Goal: Task Accomplishment & Management: Use online tool/utility

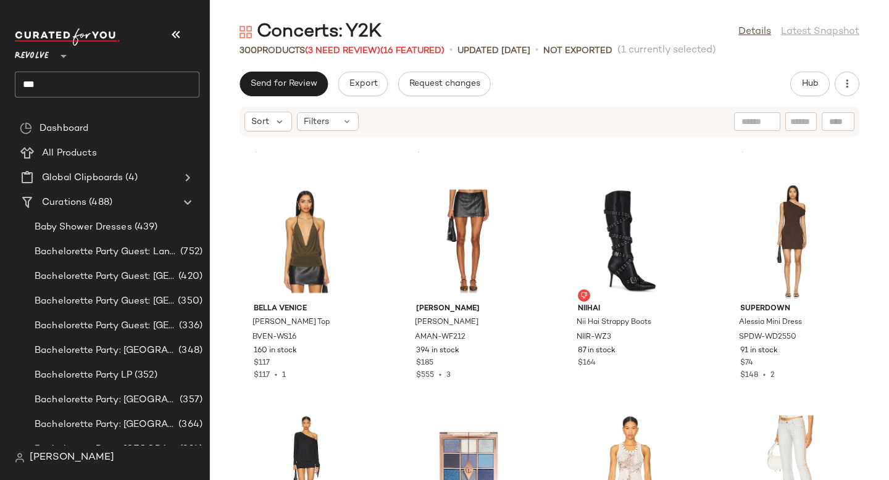
scroll to position [6322, 0]
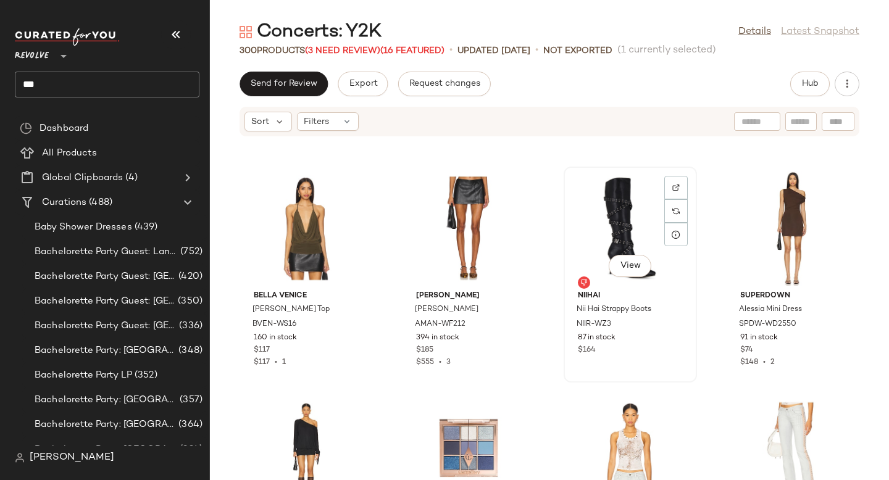
click at [603, 210] on div "View" at bounding box center [630, 228] width 125 height 115
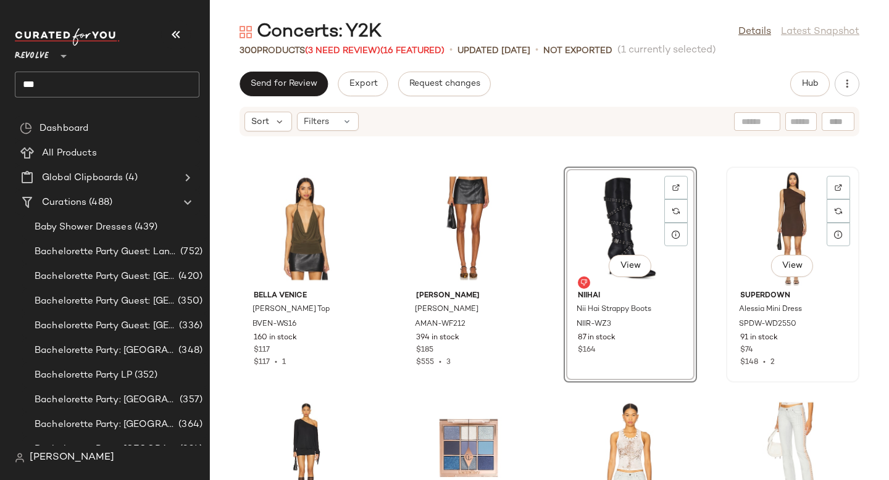
click at [799, 222] on div "View" at bounding box center [792, 228] width 125 height 115
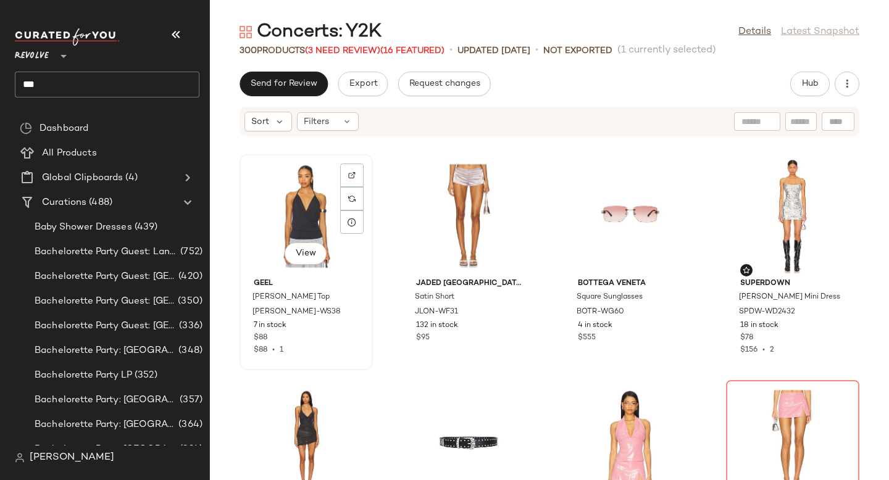
click at [324, 195] on div "View" at bounding box center [306, 216] width 125 height 115
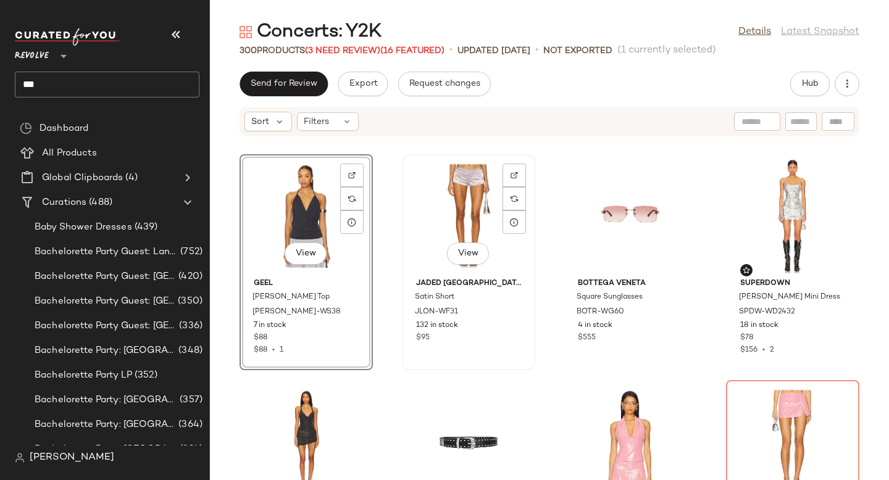
click at [433, 199] on div "View" at bounding box center [468, 216] width 125 height 115
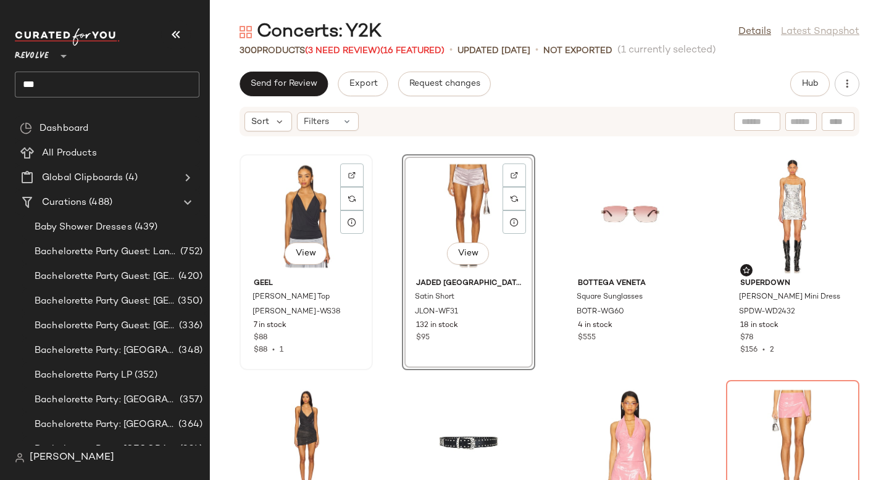
click at [305, 238] on div "View" at bounding box center [306, 216] width 125 height 115
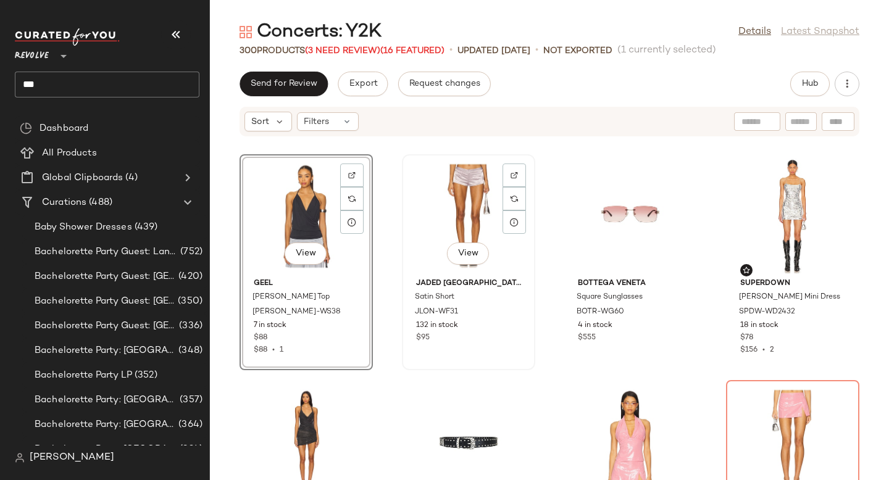
click at [438, 207] on div "View" at bounding box center [468, 216] width 125 height 115
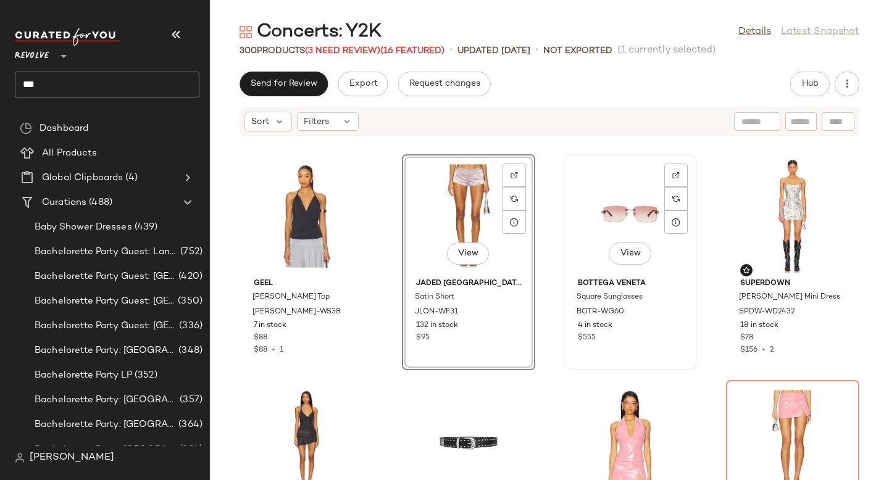
click at [618, 232] on div "View" at bounding box center [630, 216] width 125 height 115
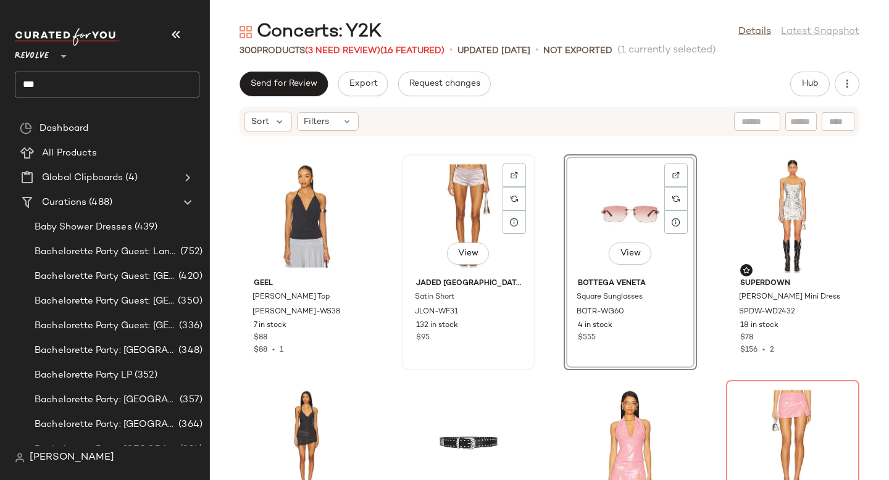
click at [444, 206] on div "View" at bounding box center [468, 216] width 125 height 115
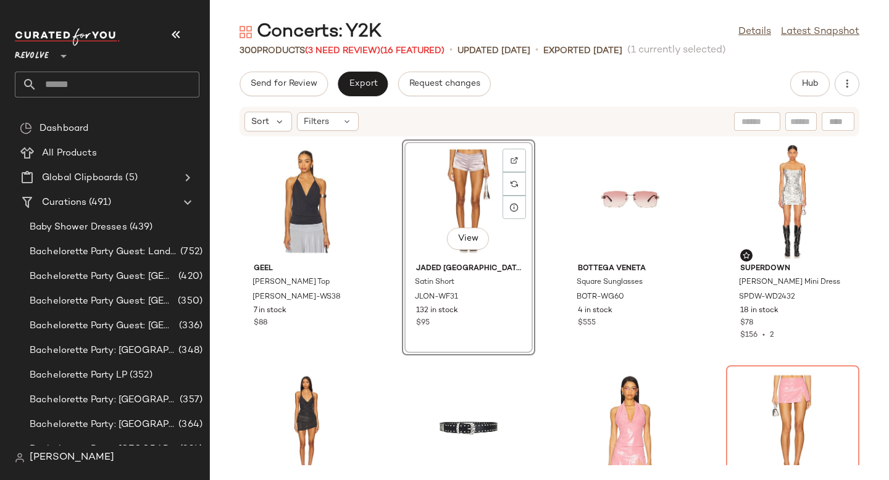
click at [75, 92] on input "text" at bounding box center [118, 85] width 162 height 26
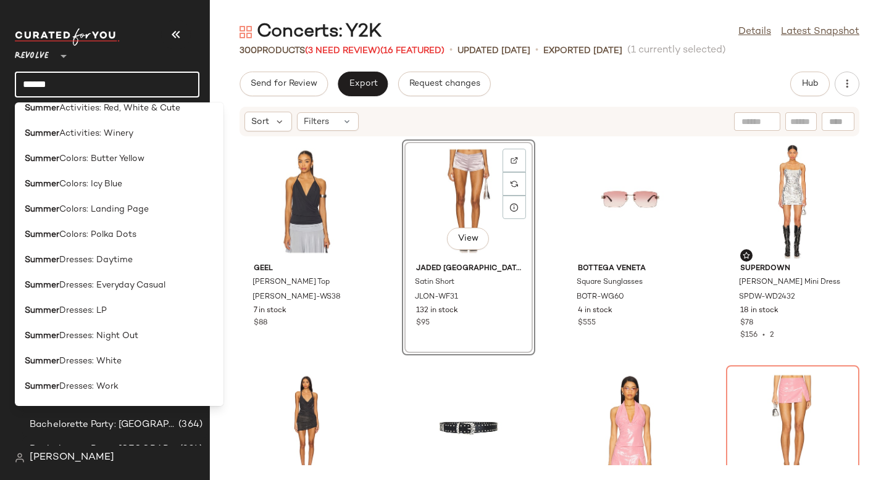
scroll to position [188, 0]
type input "******"
click at [104, 350] on div "Summer Dresses: LP" at bounding box center [119, 362] width 209 height 25
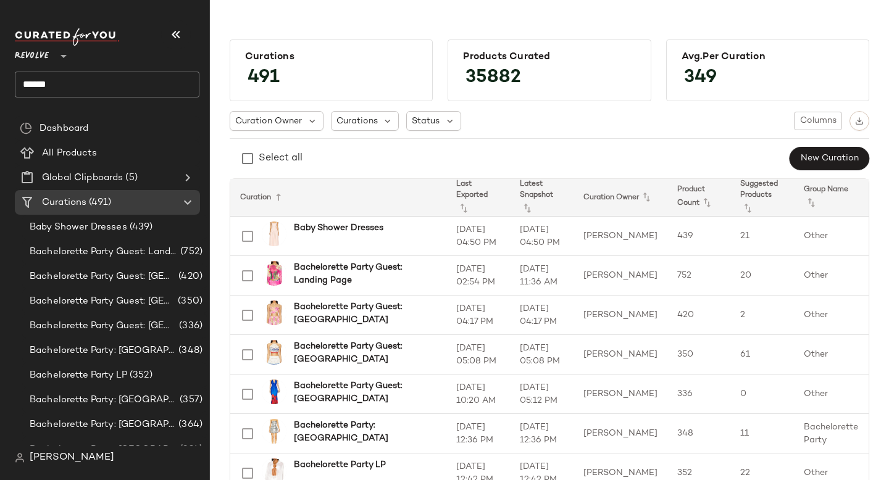
click at [131, 81] on input "******" at bounding box center [107, 85] width 185 height 26
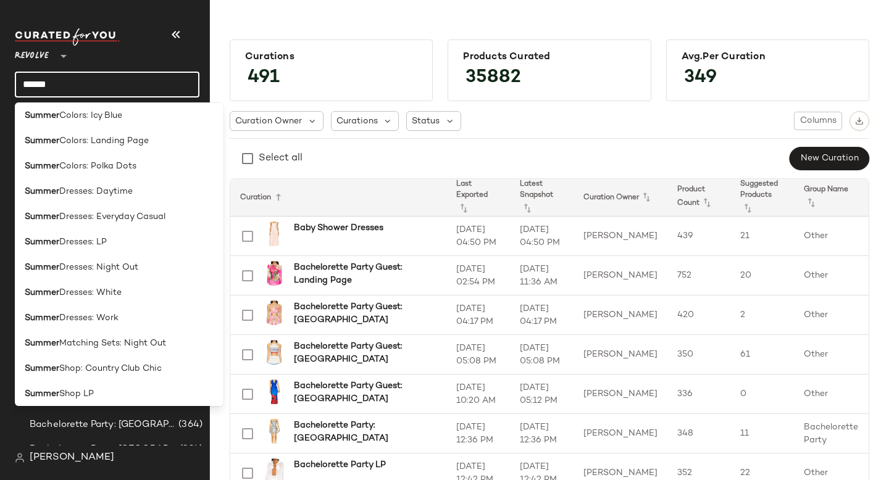
scroll to position [266, 0]
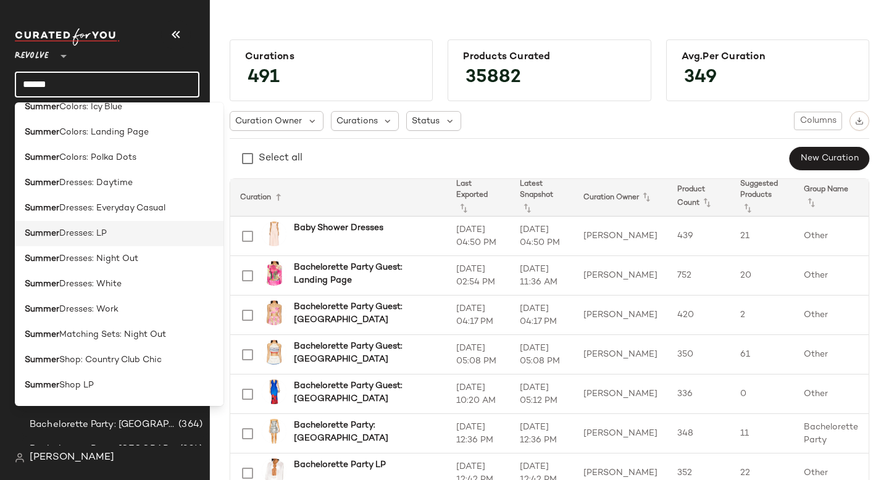
click at [115, 233] on div "Summer Dresses: LP" at bounding box center [119, 233] width 189 height 13
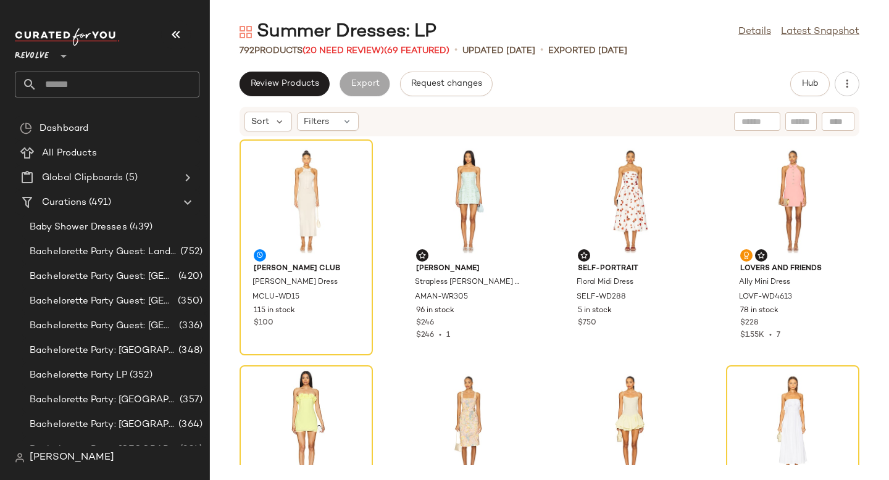
click at [636, 67] on div "Summer Dresses: LP Details Latest Snapshot 792 Products (20 Need Review) (69 Fe…" at bounding box center [549, 250] width 679 height 460
click at [815, 86] on span "Hub" at bounding box center [809, 84] width 17 height 10
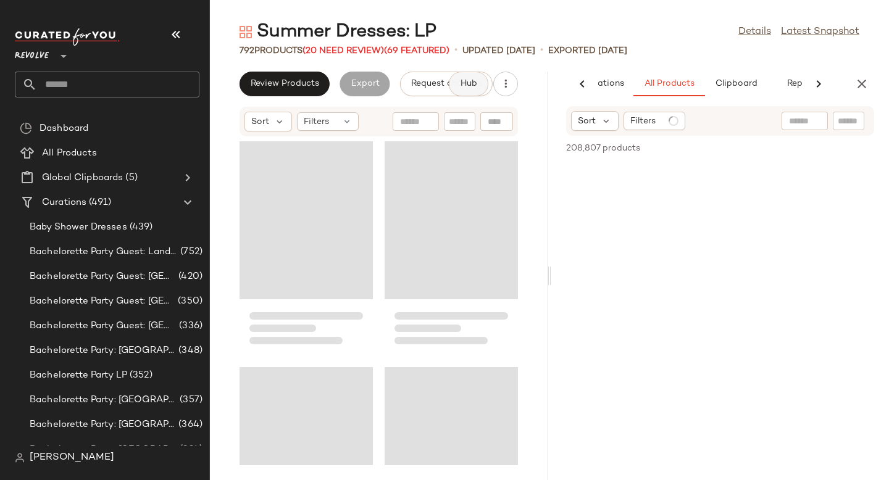
scroll to position [0, 73]
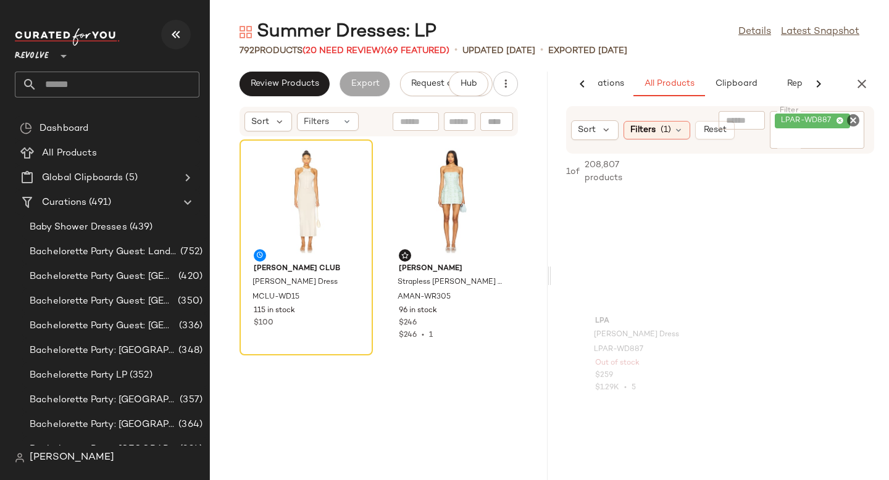
click at [175, 30] on icon "button" at bounding box center [175, 34] width 15 height 15
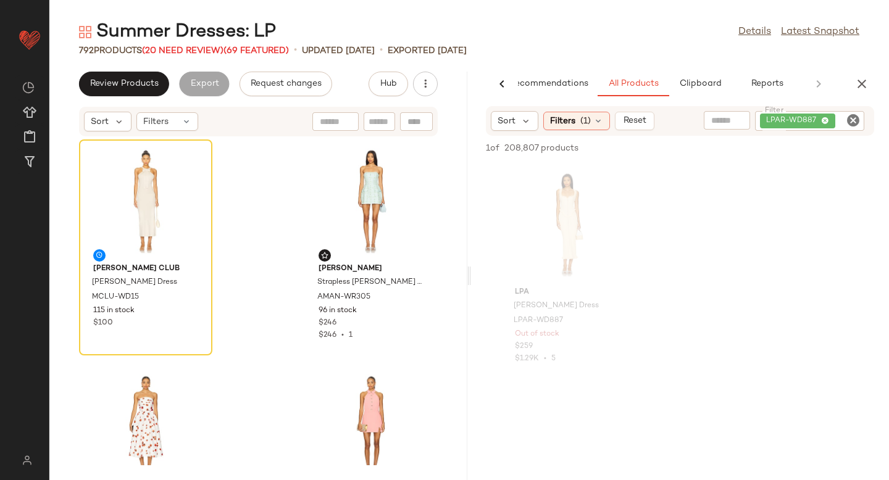
click at [849, 117] on icon "Clear Filter" at bounding box center [853, 120] width 15 height 15
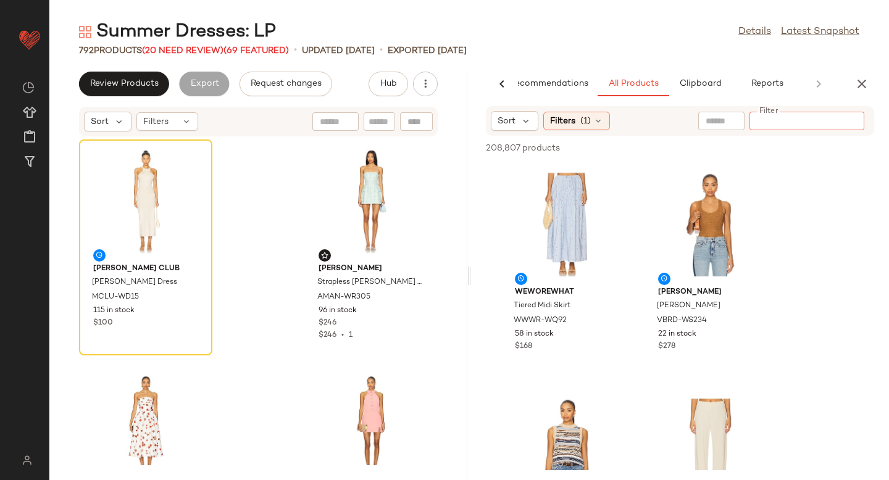
paste input "*********"
type input "*********"
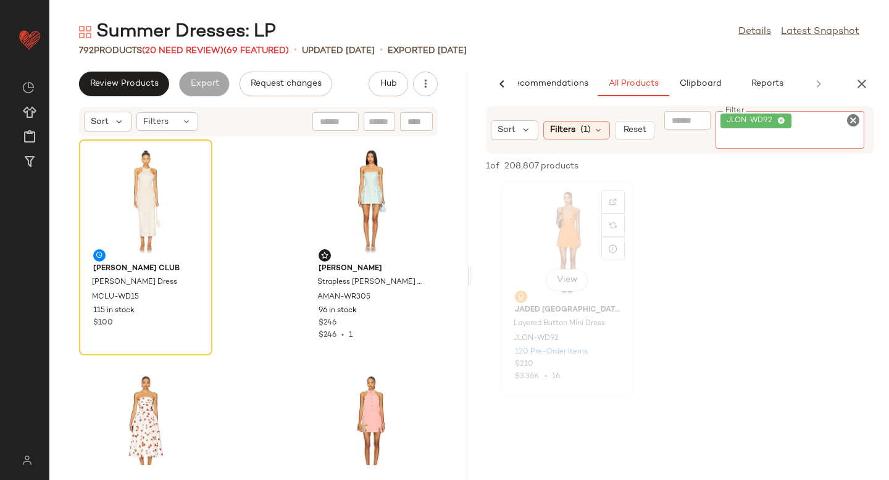
click at [557, 223] on div "View" at bounding box center [567, 242] width 125 height 115
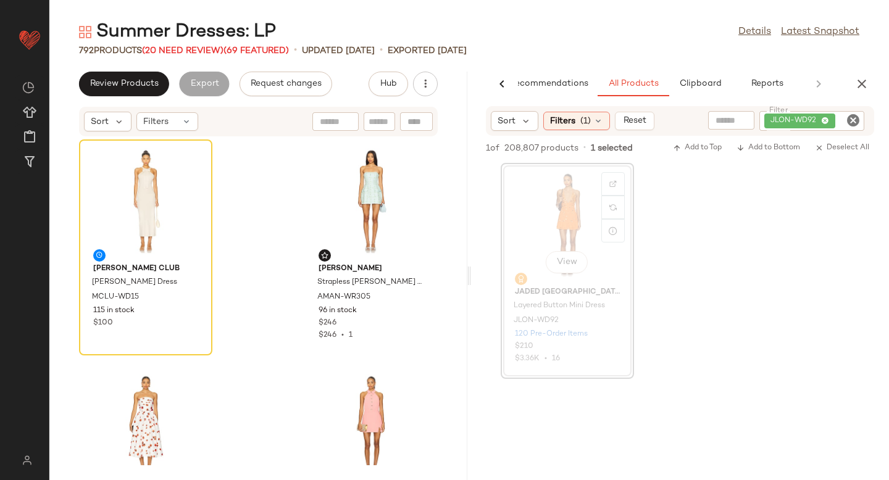
click at [560, 217] on div "View" at bounding box center [567, 224] width 125 height 115
click at [754, 212] on div "View Jaded London Layered Button Mini Dress JLON-WD92 120 Pre-Order Items $210 …" at bounding box center [680, 271] width 418 height 216
click at [536, 214] on div "View" at bounding box center [567, 224] width 125 height 115
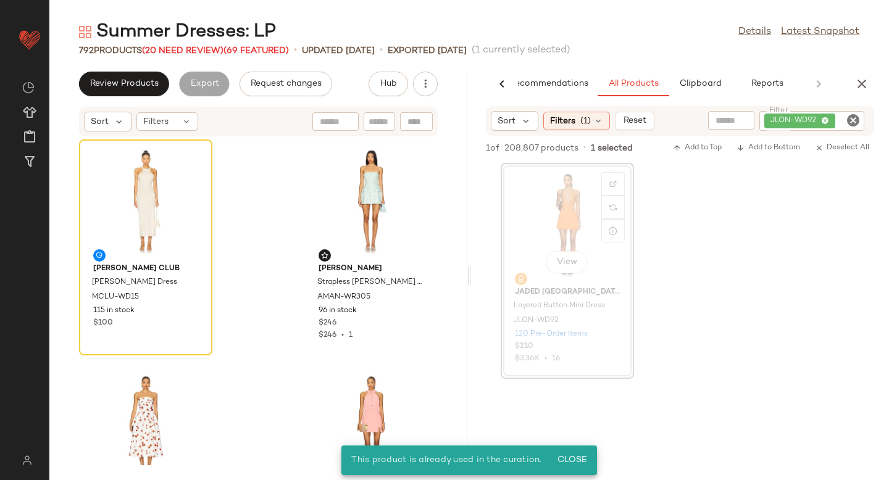
click at [596, 197] on div "View" at bounding box center [567, 224] width 125 height 115
click at [556, 204] on div "View" at bounding box center [567, 224] width 125 height 115
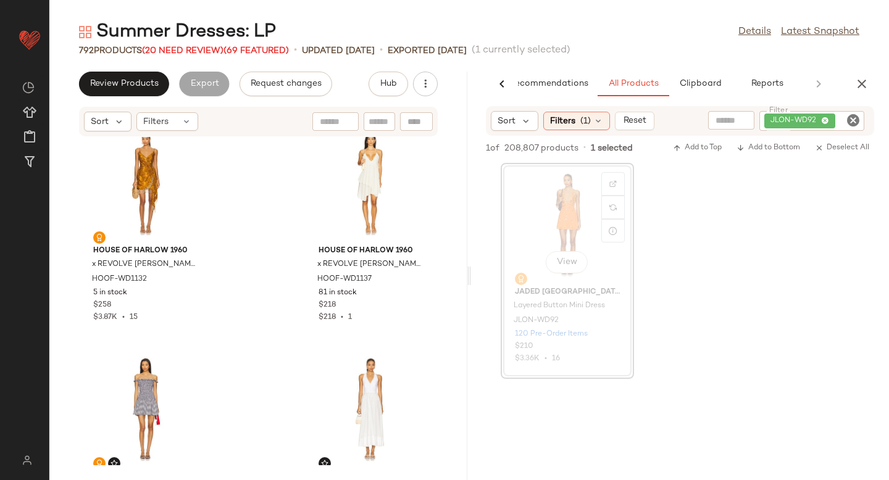
scroll to position [5005, 0]
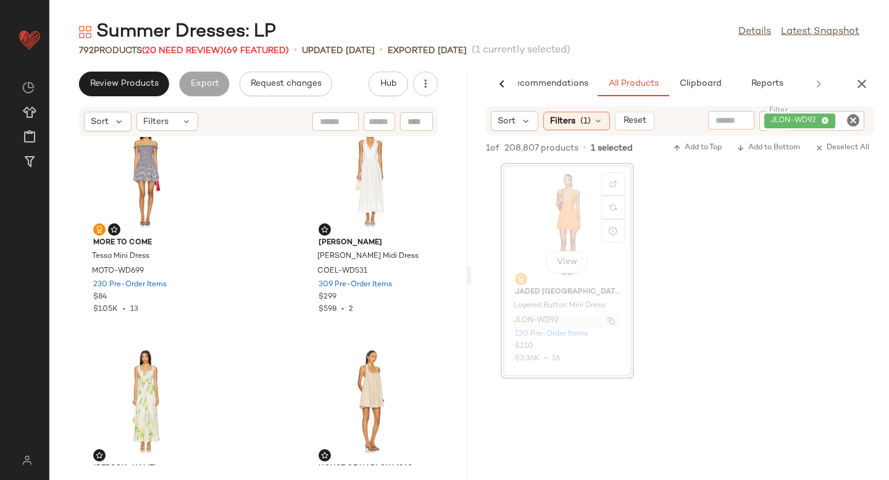
click at [533, 318] on span "JLON-WD92" at bounding box center [535, 320] width 45 height 11
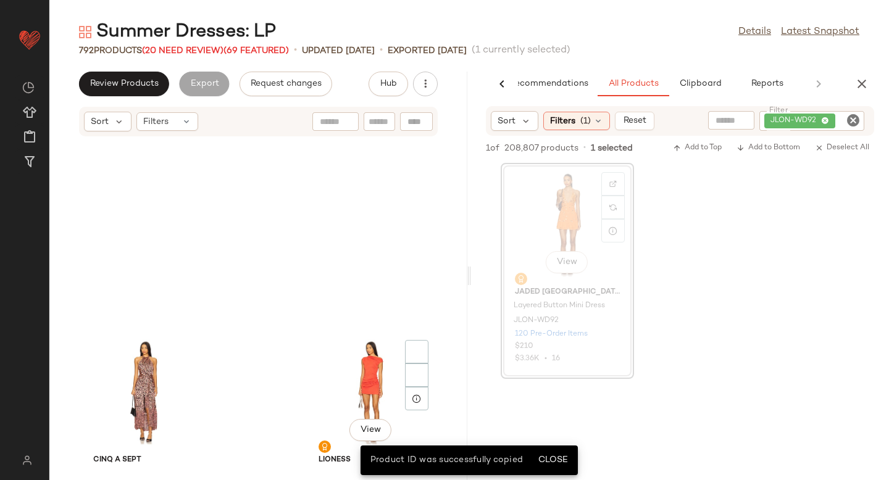
scroll to position [2724, 0]
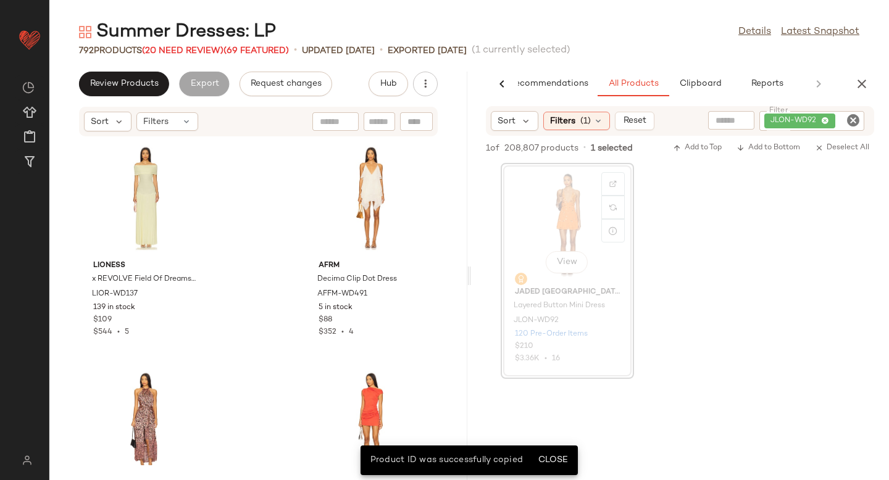
click at [420, 122] on div at bounding box center [416, 121] width 33 height 19
paste input "*********"
type input "*********"
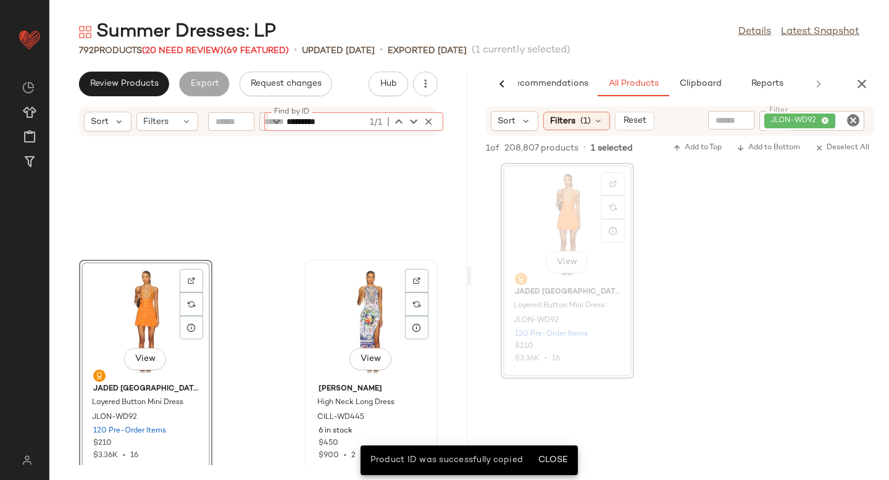
scroll to position [3277, 0]
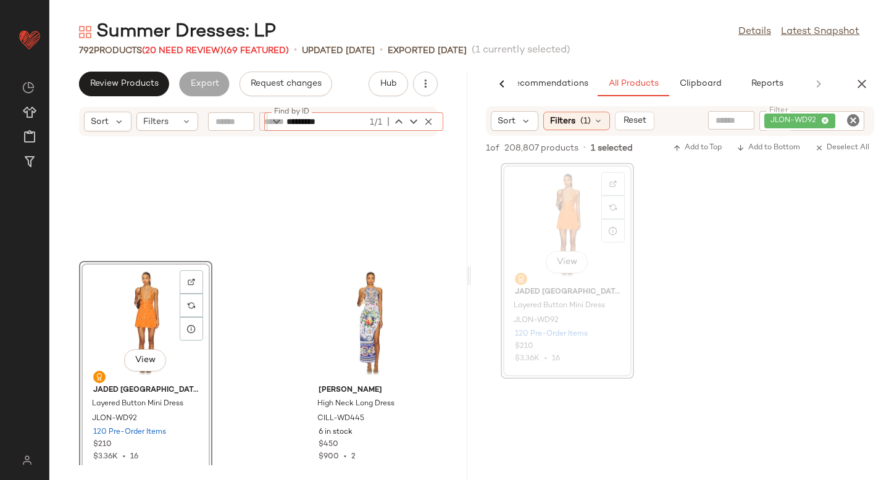
click at [132, 323] on div "View" at bounding box center [145, 322] width 125 height 115
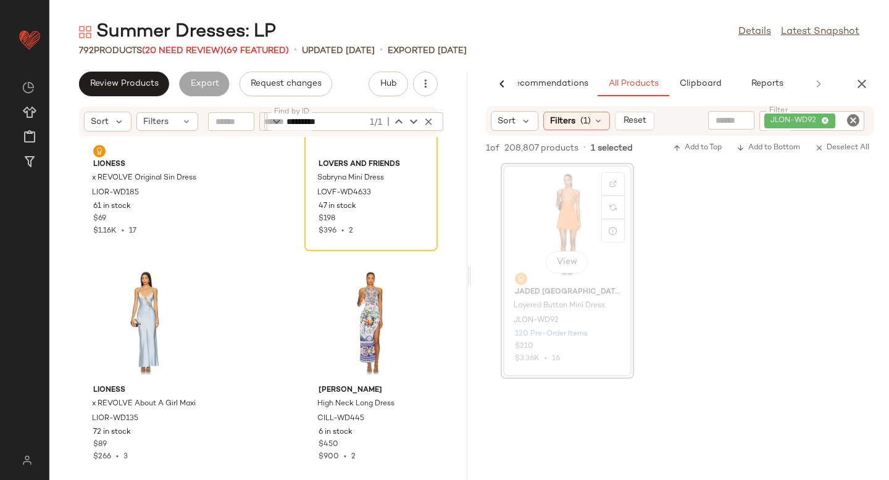
scroll to position [0, 0]
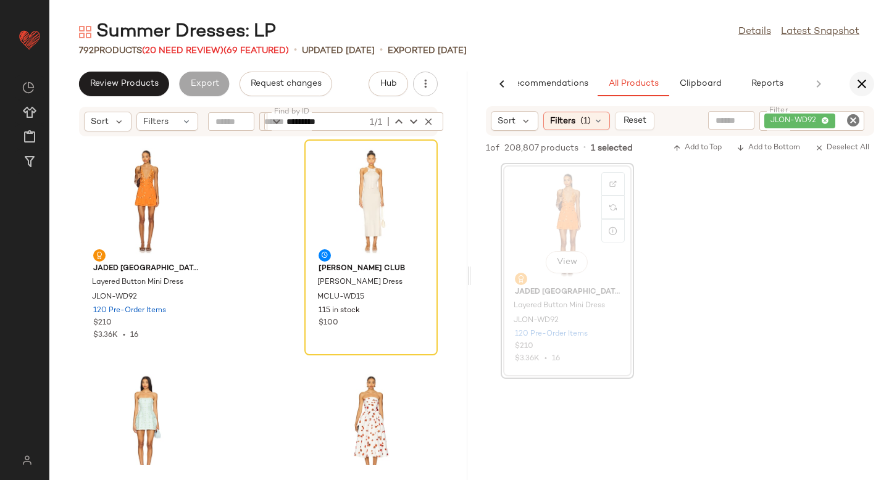
click at [862, 79] on icon "button" at bounding box center [861, 84] width 15 height 15
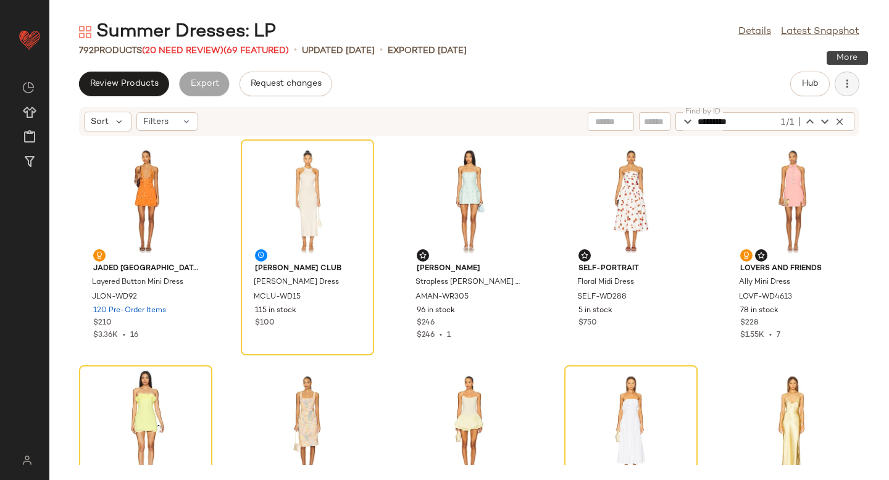
click at [849, 80] on icon "button" at bounding box center [847, 84] width 12 height 12
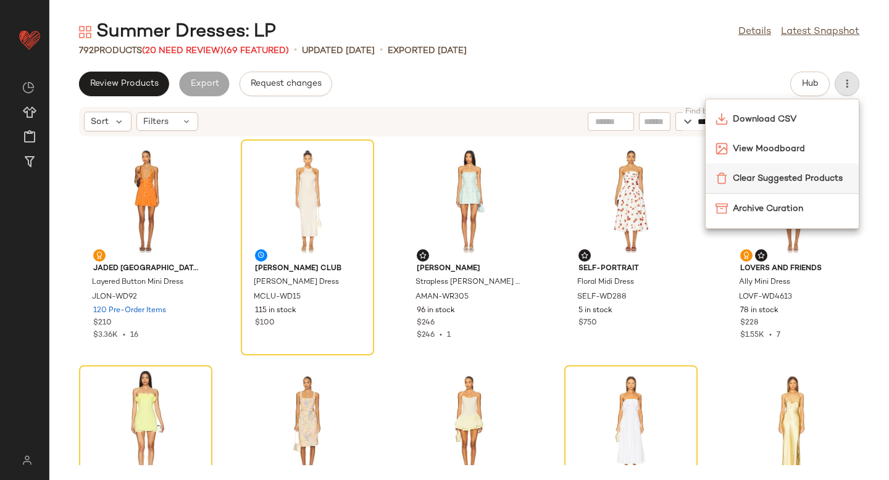
click at [759, 173] on span "Clear Suggested Products" at bounding box center [791, 178] width 116 height 13
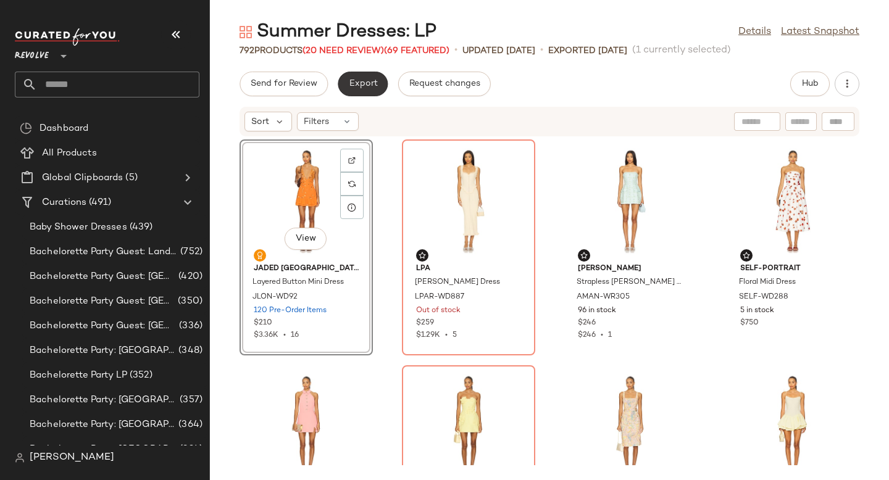
click at [363, 91] on button "Export" at bounding box center [363, 84] width 50 height 25
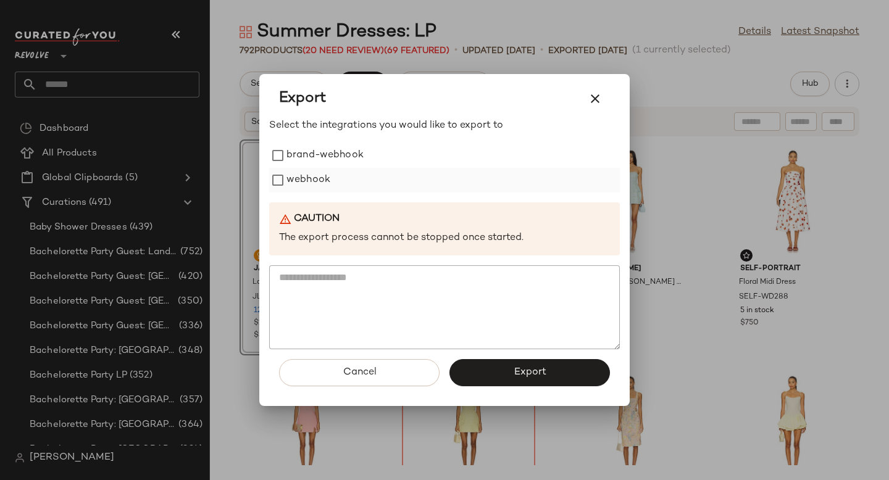
click at [291, 177] on label "webhook" at bounding box center [308, 180] width 44 height 25
click at [522, 365] on button "Export" at bounding box center [529, 372] width 160 height 27
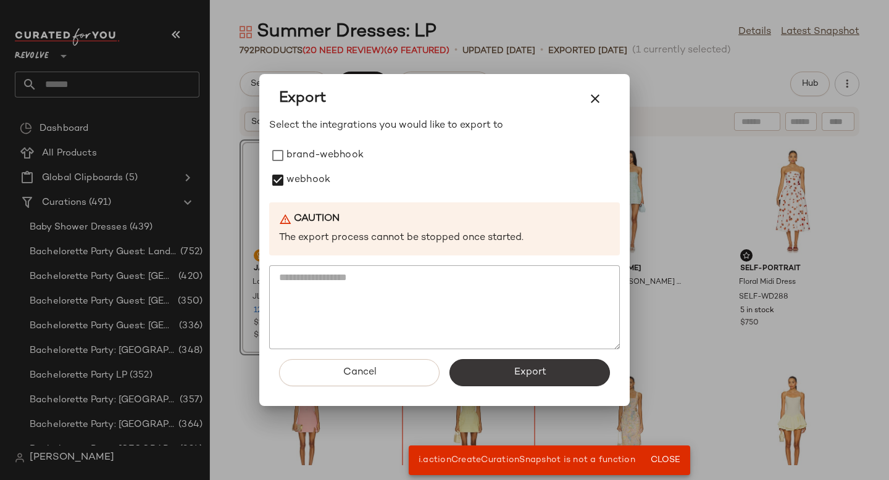
click at [523, 370] on span "Export" at bounding box center [529, 373] width 33 height 12
click at [351, 367] on span "Cancel" at bounding box center [359, 373] width 34 height 12
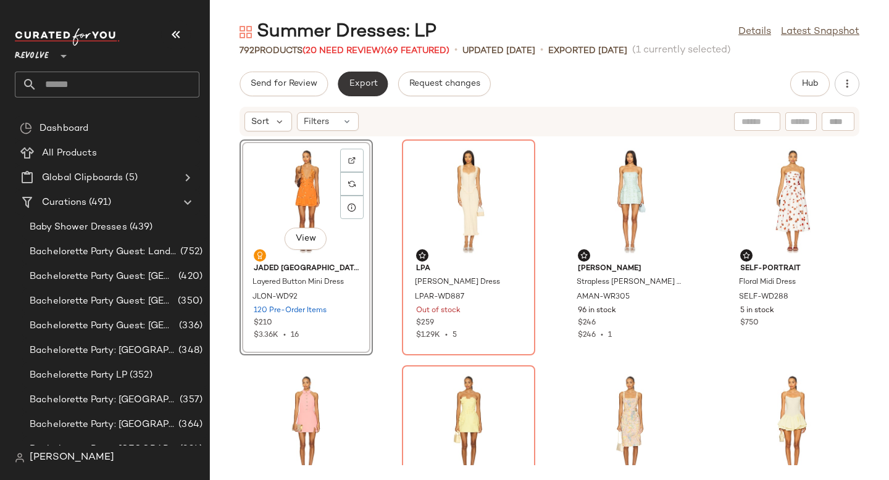
click at [372, 81] on span "Export" at bounding box center [362, 84] width 29 height 10
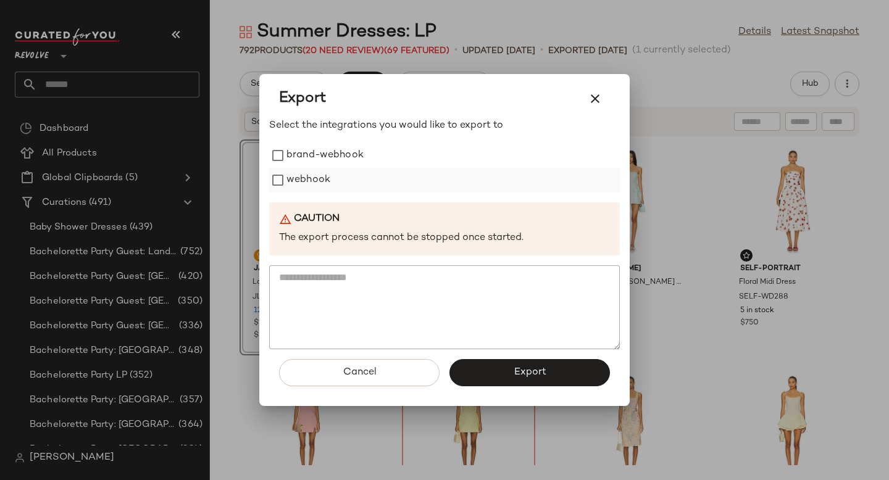
click at [310, 185] on label "webhook" at bounding box center [308, 180] width 44 height 25
click at [531, 368] on span "Export" at bounding box center [529, 373] width 33 height 12
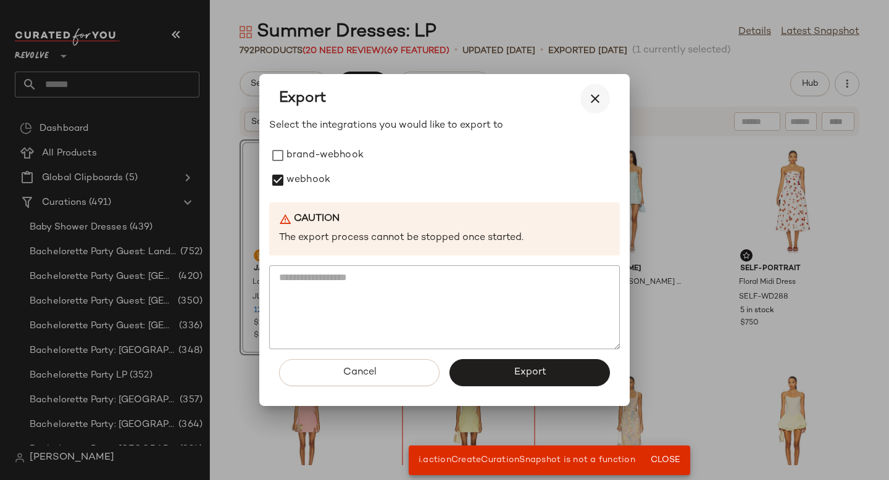
click at [588, 106] on icon "button" at bounding box center [595, 98] width 15 height 15
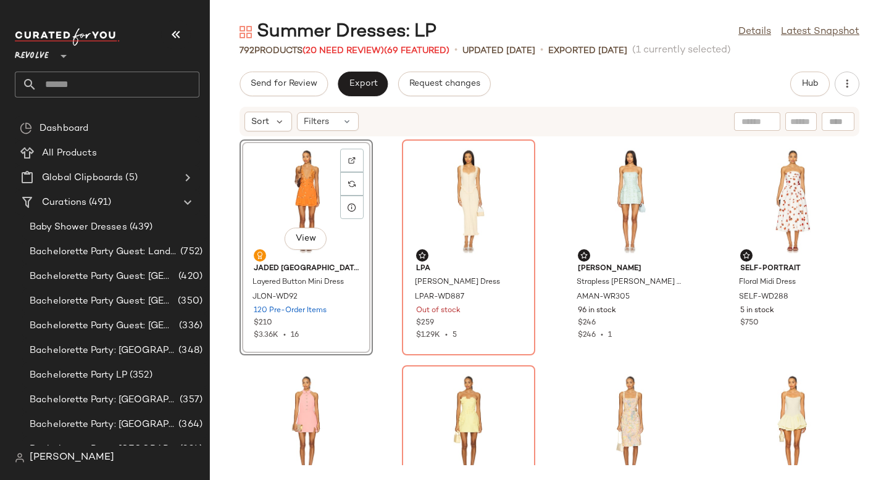
click at [72, 457] on span "[PERSON_NAME]" at bounding box center [72, 458] width 85 height 15
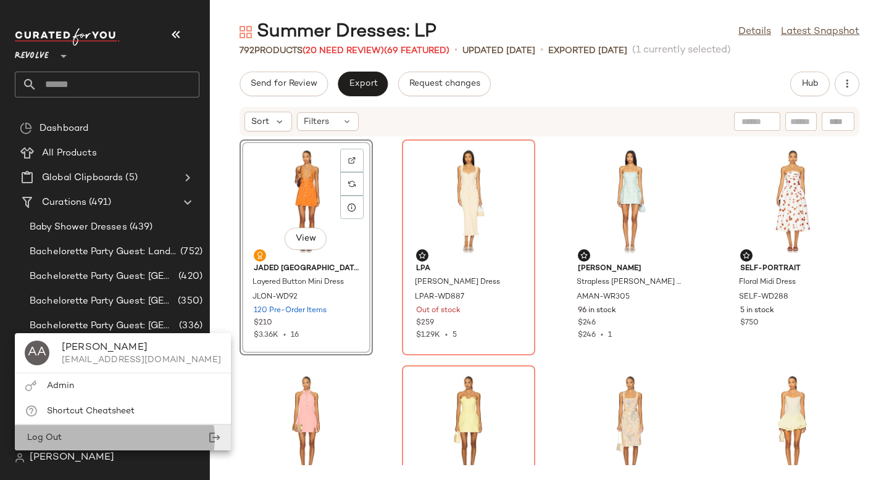
click at [72, 441] on div "Log Out" at bounding box center [123, 437] width 216 height 25
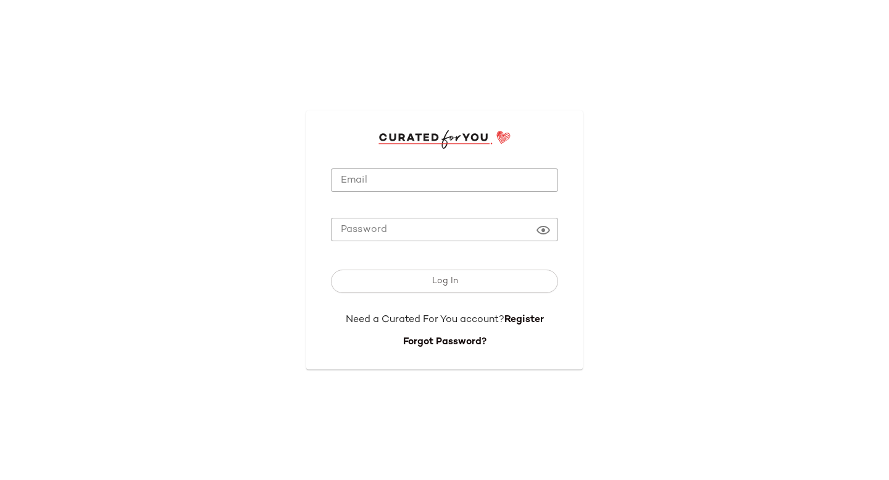
type input "**********"
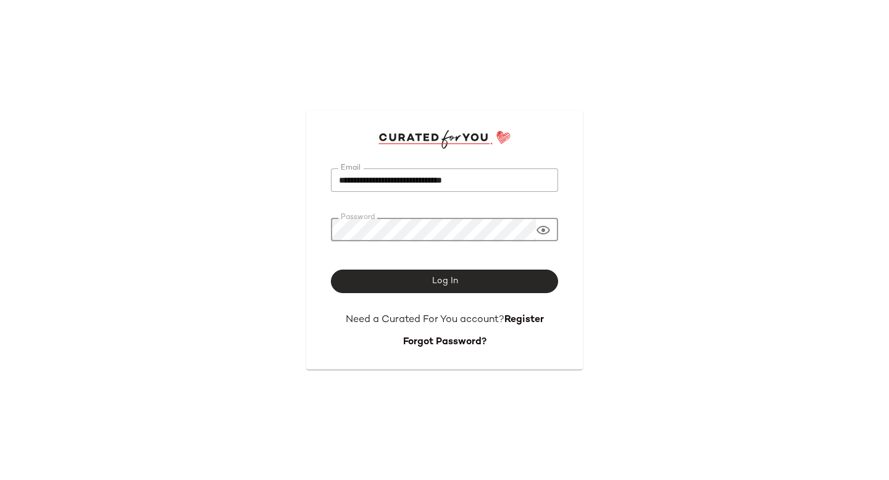
click at [387, 275] on button "Log In" at bounding box center [444, 281] width 227 height 23
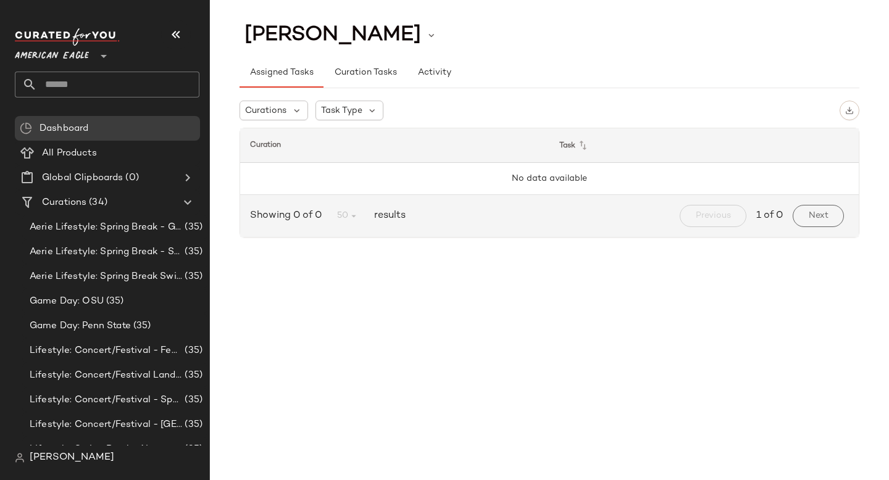
click at [73, 59] on span "American Eagle" at bounding box center [52, 53] width 74 height 22
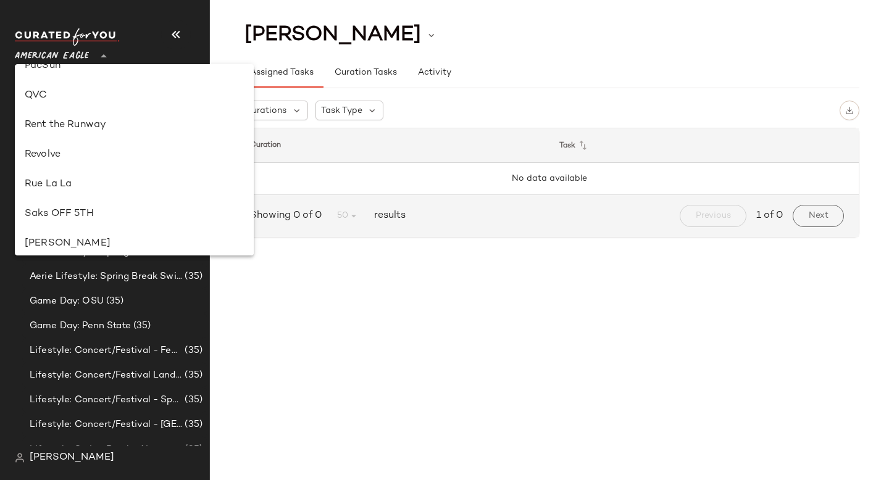
scroll to position [580, 0]
click at [54, 151] on div "Revolve" at bounding box center [134, 156] width 219 height 15
type input "**"
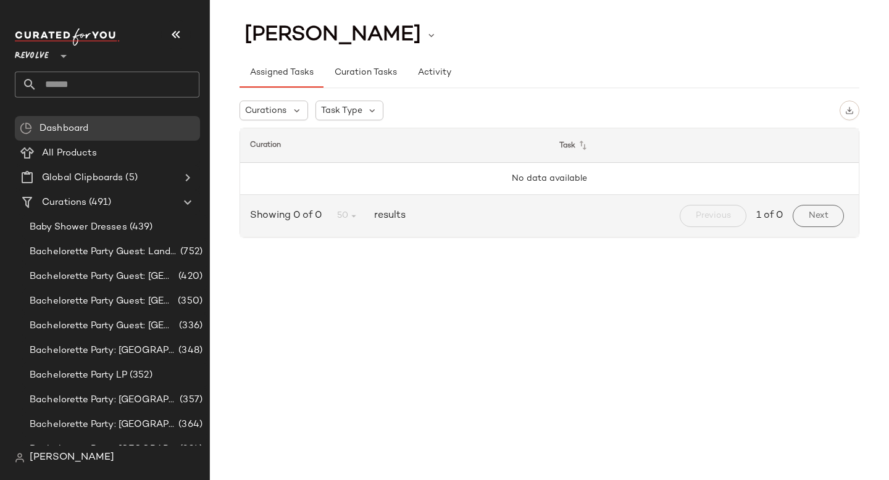
click at [59, 87] on input "text" at bounding box center [118, 85] width 162 height 26
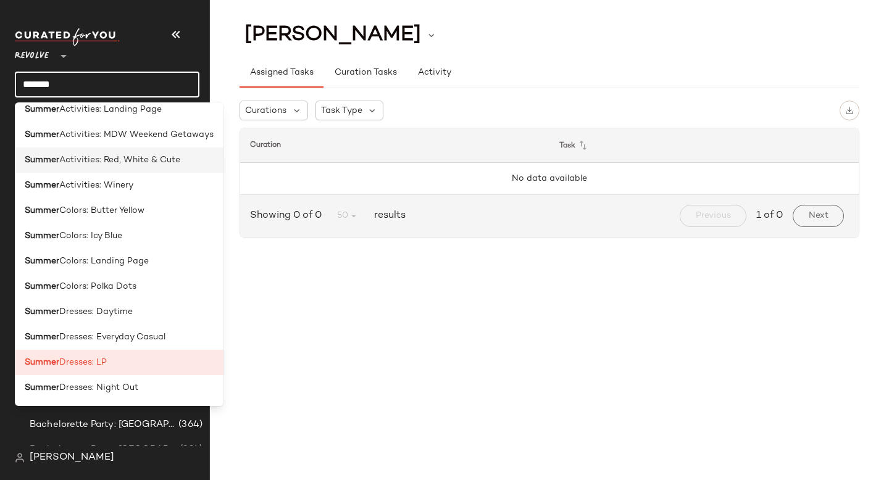
scroll to position [152, 0]
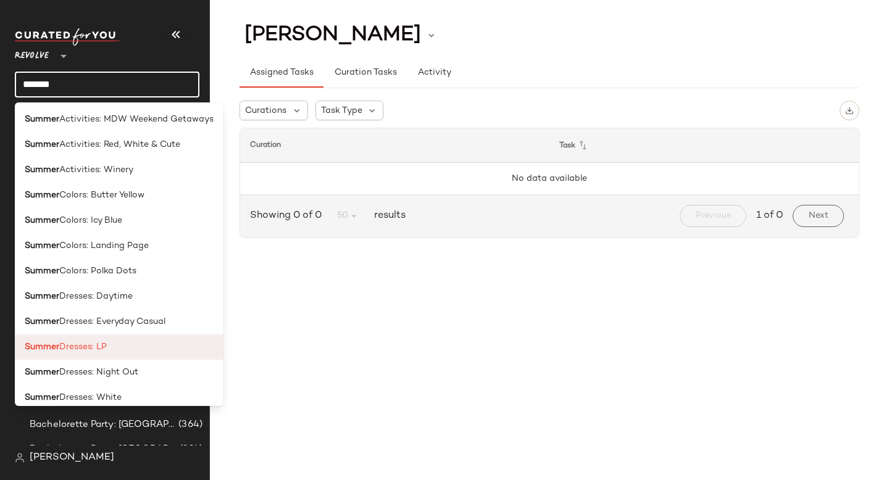
type input "******"
click at [100, 355] on div "Summer Dresses: LP" at bounding box center [119, 347] width 209 height 25
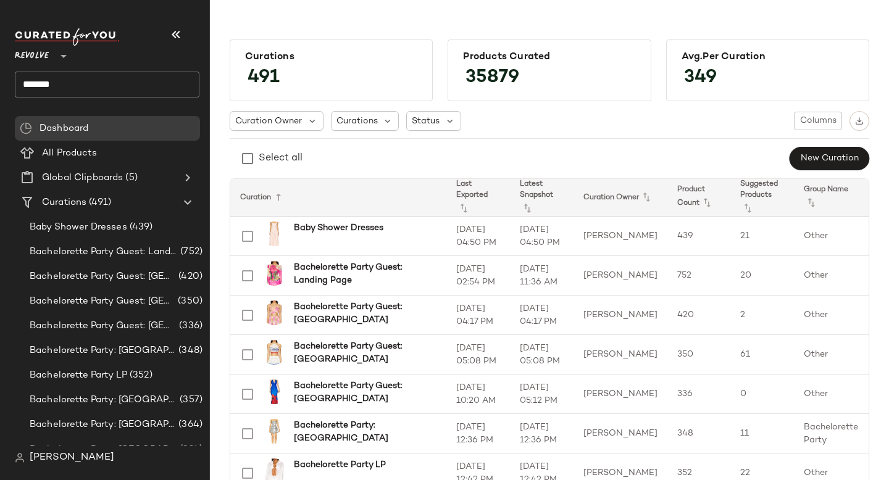
click at [82, 83] on input "******" at bounding box center [107, 85] width 185 height 26
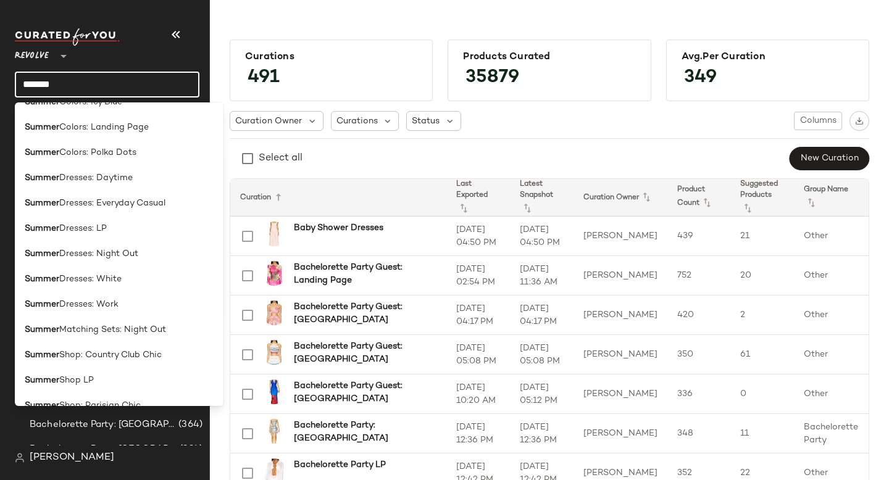
scroll to position [272, 0]
click at [102, 231] on span "Dresses: LP" at bounding box center [83, 228] width 48 height 13
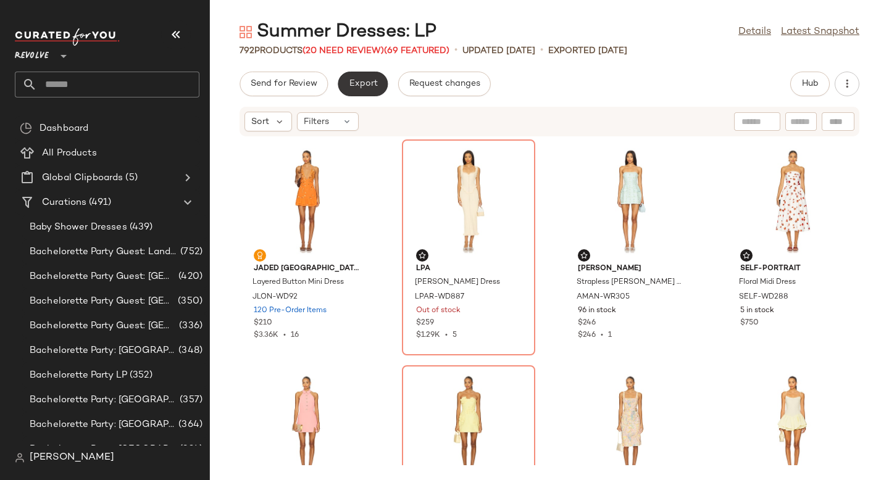
click at [356, 83] on span "Export" at bounding box center [362, 84] width 29 height 10
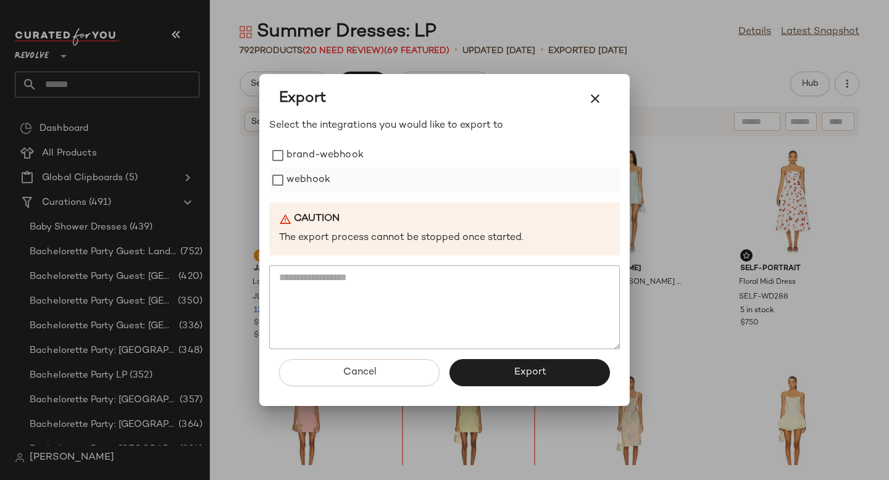
click at [295, 175] on label "webhook" at bounding box center [308, 180] width 44 height 25
click at [509, 377] on button "Export" at bounding box center [529, 372] width 160 height 27
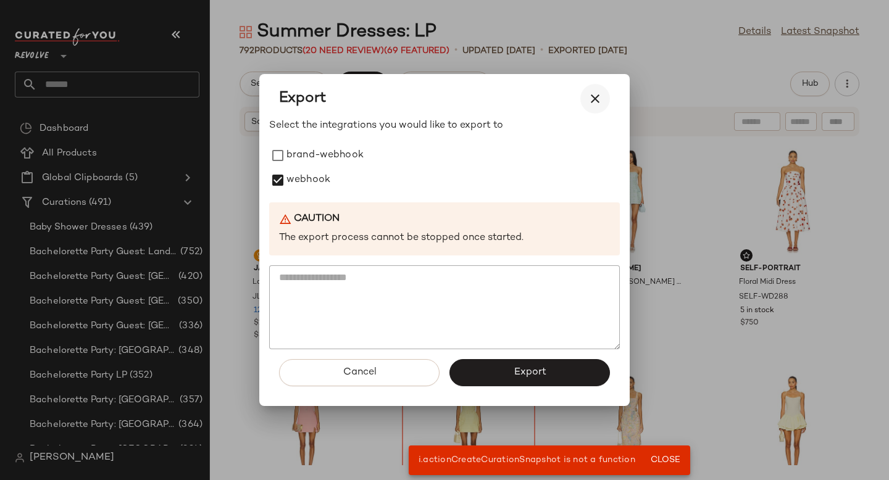
click at [594, 95] on icon "button" at bounding box center [595, 98] width 15 height 15
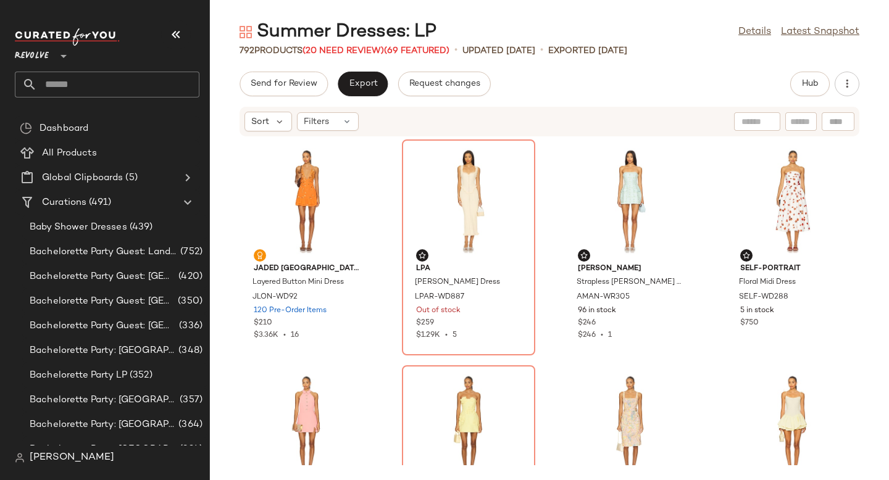
click at [578, 104] on div "Send for Review Export Request changes Hub Sort Filters Jaded London Layered Bu…" at bounding box center [549, 276] width 679 height 409
click at [367, 89] on button "Export" at bounding box center [363, 84] width 50 height 25
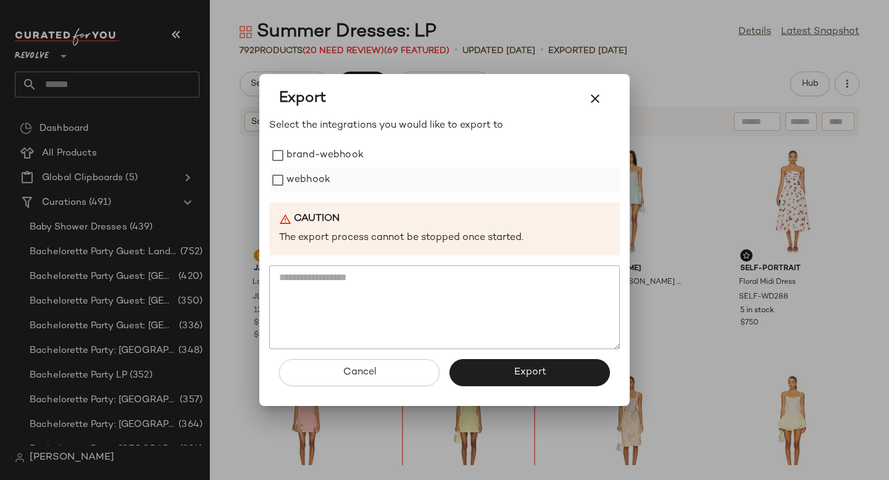
click at [286, 191] on div "webhook" at bounding box center [444, 180] width 351 height 25
click at [512, 373] on button "Export" at bounding box center [529, 372] width 160 height 27
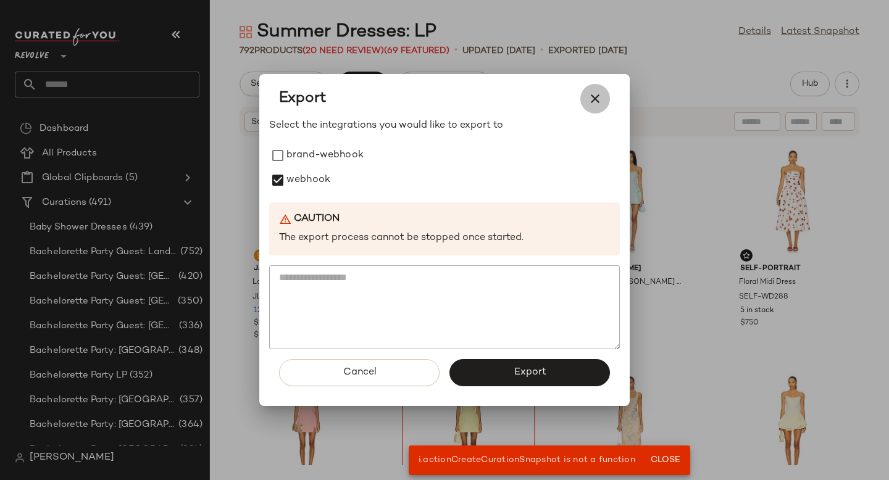
click at [596, 100] on icon "button" at bounding box center [595, 98] width 15 height 15
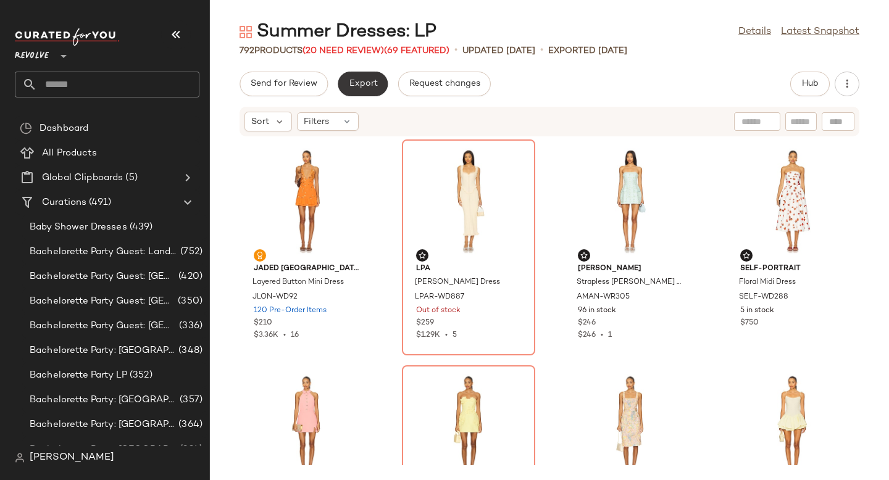
click at [357, 89] on button "Export" at bounding box center [363, 84] width 50 height 25
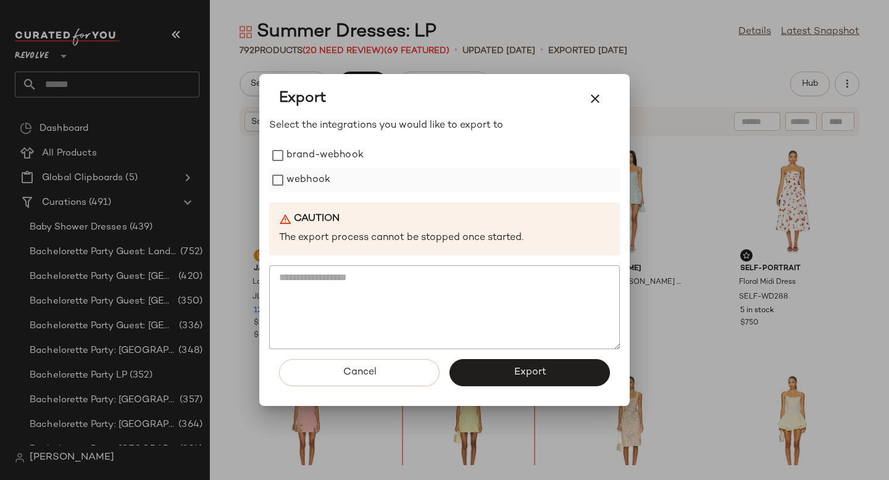
click at [313, 178] on label "webhook" at bounding box center [308, 180] width 44 height 25
click at [530, 373] on span "Export" at bounding box center [529, 373] width 33 height 12
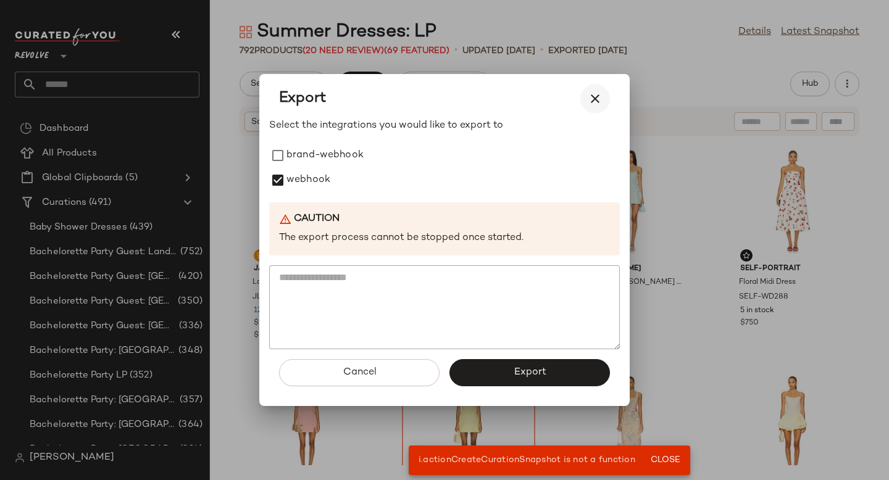
click at [597, 106] on icon "button" at bounding box center [595, 98] width 15 height 15
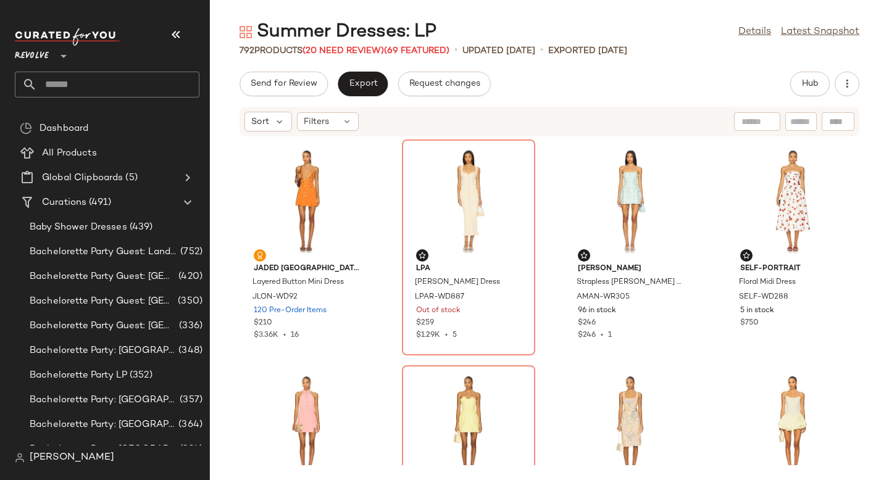
click at [99, 454] on span "[PERSON_NAME]" at bounding box center [72, 458] width 85 height 15
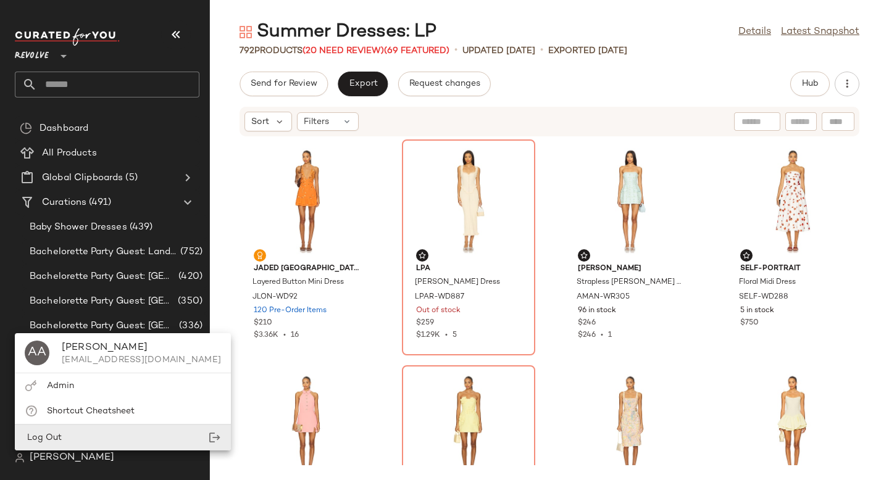
click at [103, 436] on div "Log Out" at bounding box center [123, 437] width 216 height 25
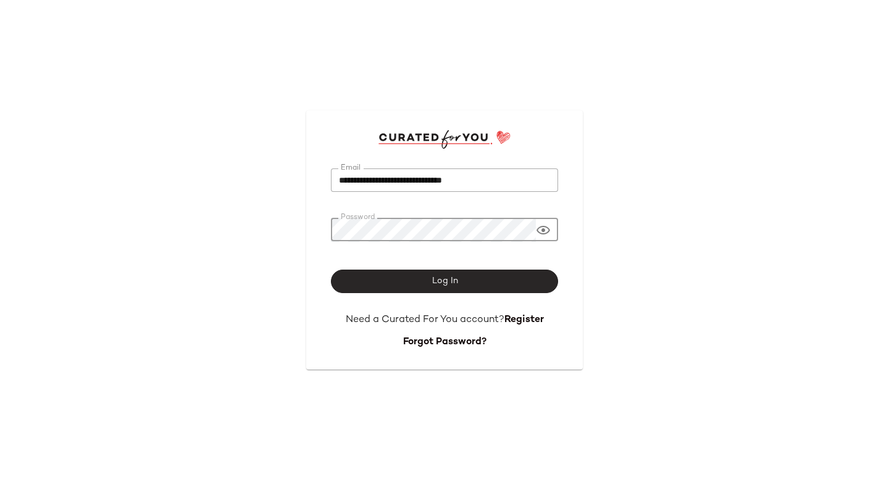
click at [401, 284] on button "Log In" at bounding box center [444, 281] width 227 height 23
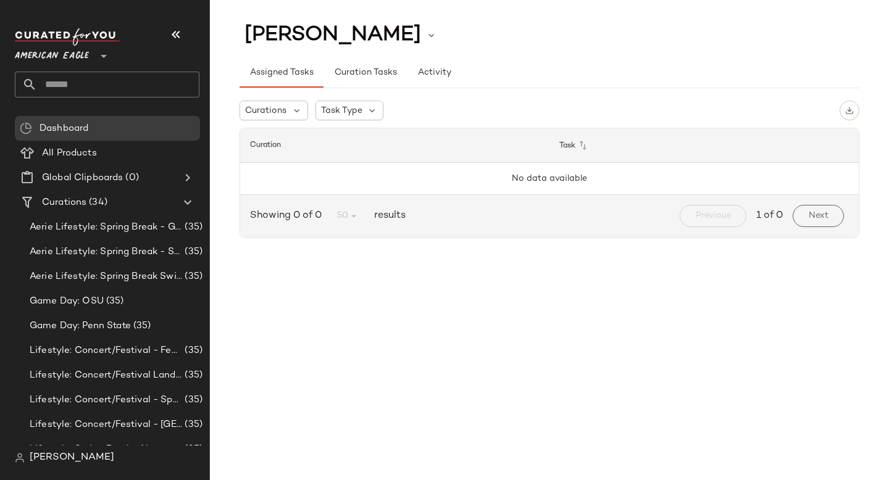
click at [156, 84] on input "text" at bounding box center [118, 85] width 162 height 26
click at [85, 56] on span "American Eagle" at bounding box center [52, 53] width 74 height 22
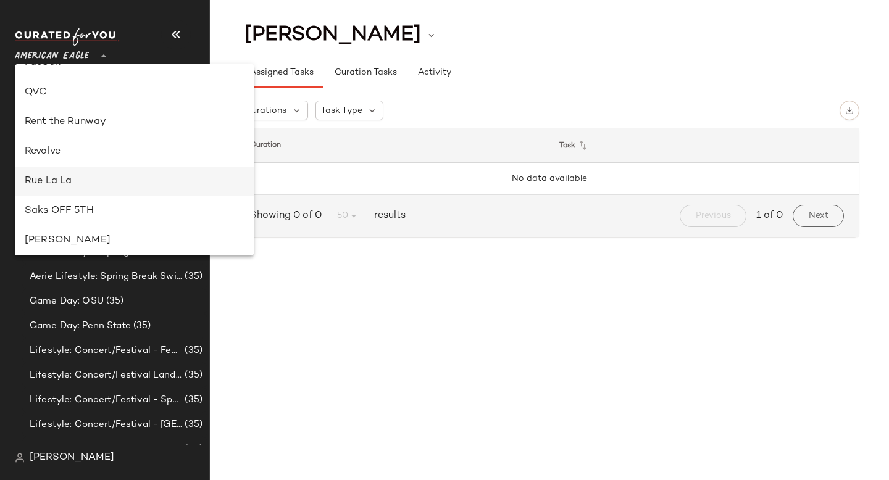
scroll to position [583, 0]
click at [65, 146] on div "Revolve" at bounding box center [134, 152] width 219 height 15
type input "**"
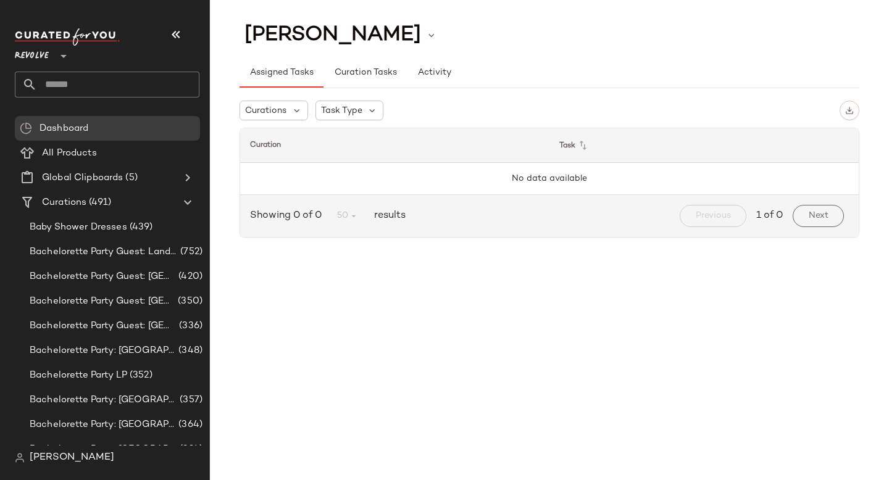
click at [95, 86] on input "text" at bounding box center [118, 85] width 162 height 26
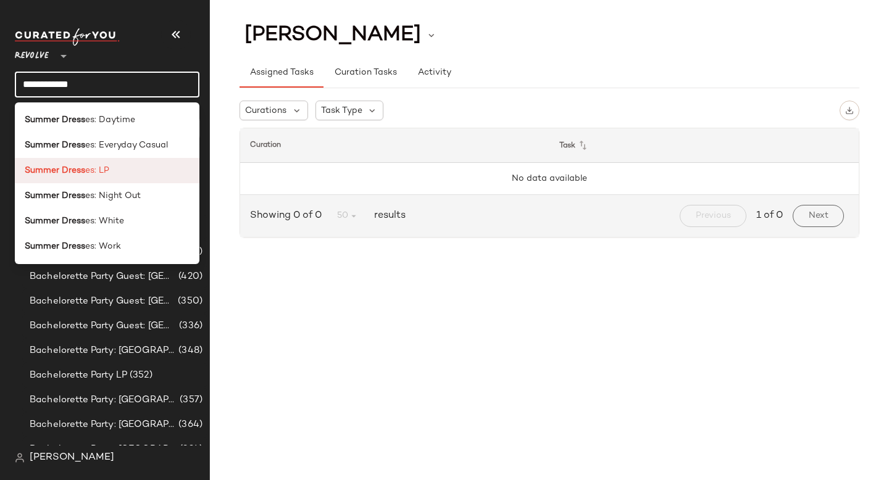
type input "**********"
click at [96, 171] on span "es: LP" at bounding box center [97, 170] width 24 height 13
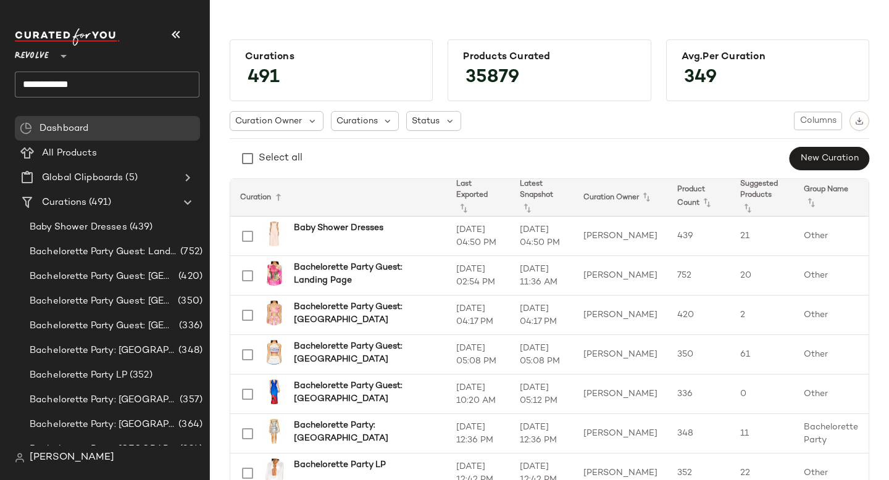
click at [98, 89] on input "**********" at bounding box center [107, 85] width 185 height 26
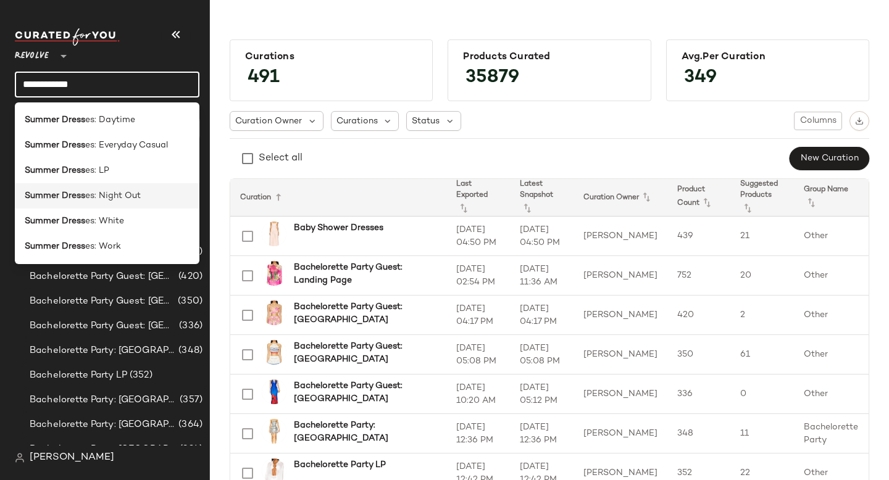
click at [96, 190] on span "es: Night Out" at bounding box center [113, 195] width 56 height 13
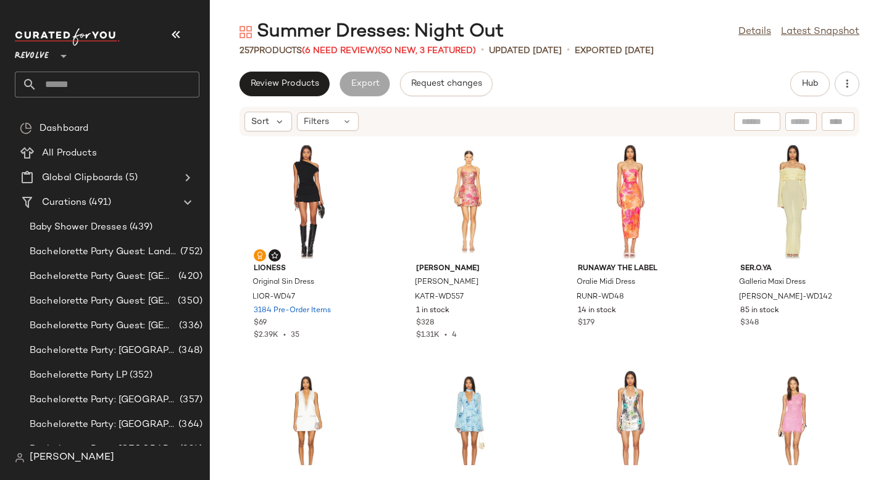
click at [102, 89] on input "text" at bounding box center [118, 85] width 162 height 26
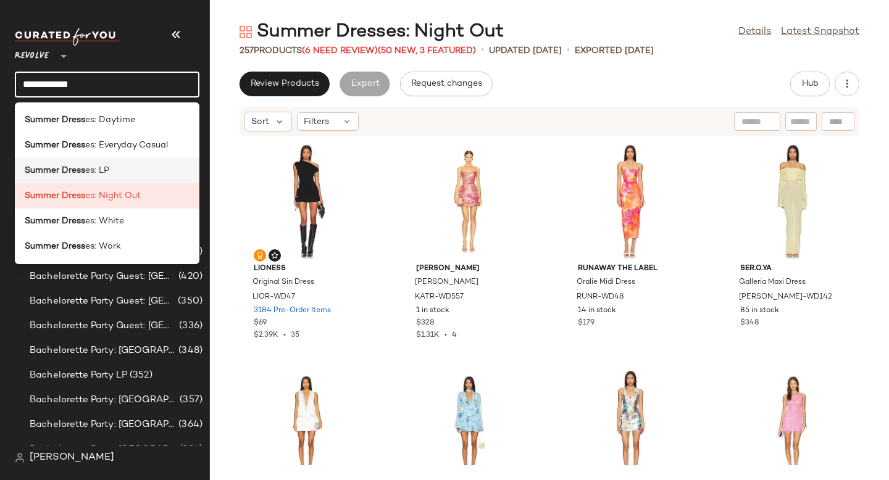
type input "**********"
click at [106, 164] on span "es: LP" at bounding box center [97, 170] width 24 height 13
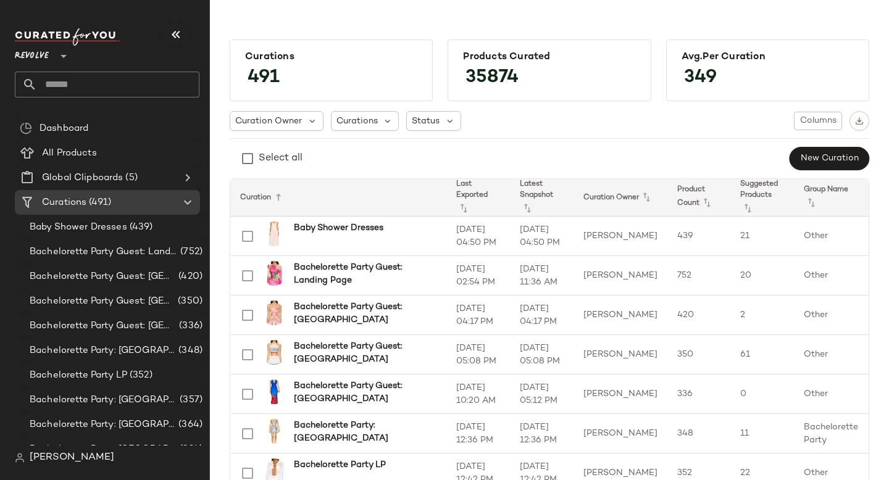
click at [159, 92] on input "text" at bounding box center [118, 85] width 162 height 26
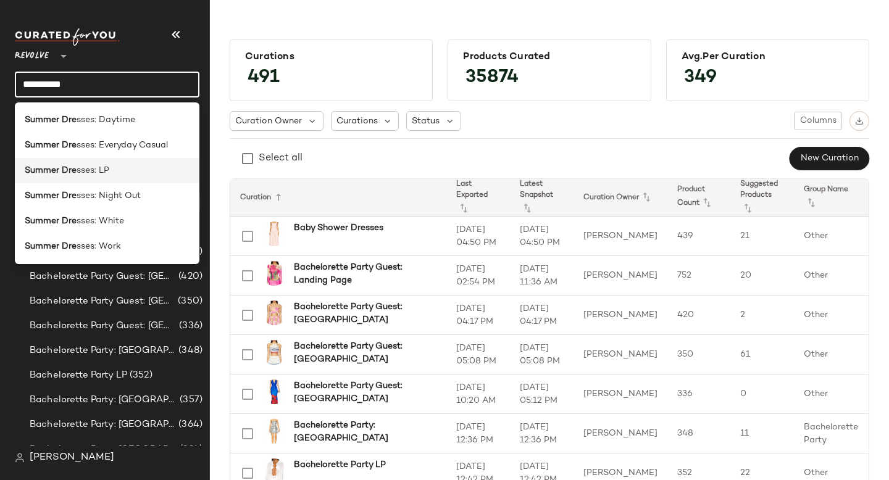
type input "**********"
click at [140, 176] on div "Summer Dre sses: LP" at bounding box center [107, 170] width 165 height 13
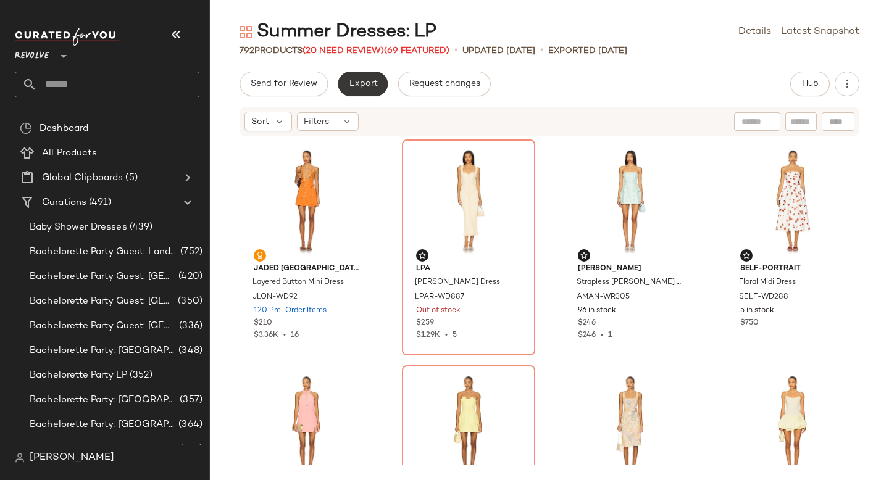
click at [355, 81] on span "Export" at bounding box center [362, 84] width 29 height 10
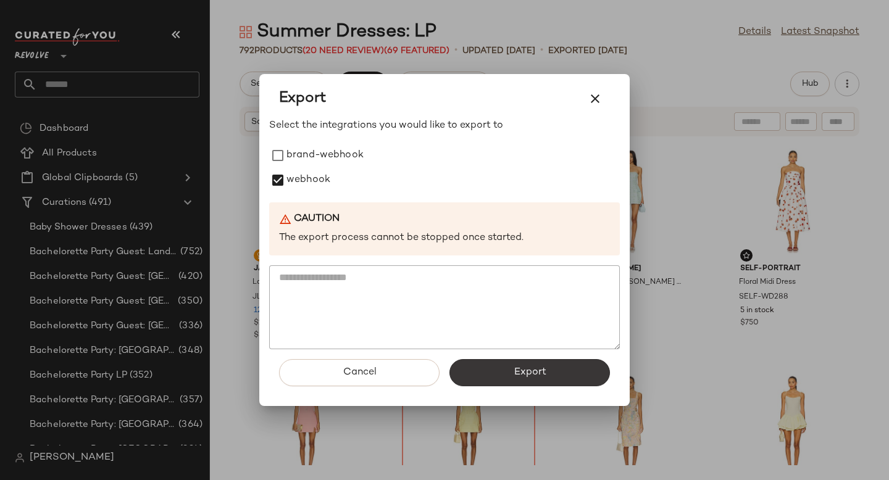
click at [543, 368] on span "Export" at bounding box center [529, 373] width 33 height 12
click at [596, 97] on icon "button" at bounding box center [595, 98] width 15 height 15
